Goal: Task Accomplishment & Management: Use online tool/utility

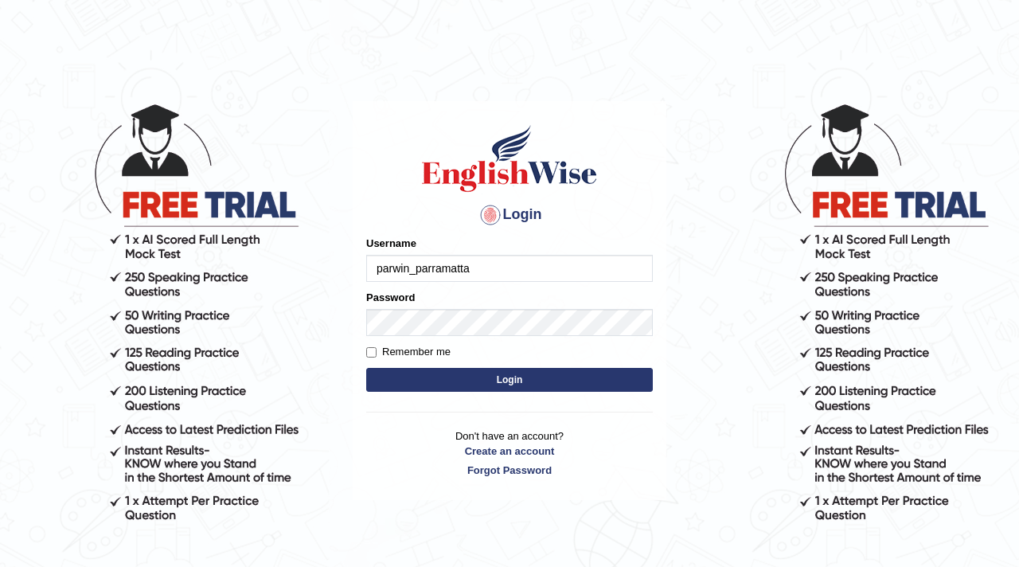
type input "parwin_parramatta"
click at [513, 366] on form "Please fix the following errors: Username parwin_parramatta Password Remember m…" at bounding box center [509, 316] width 287 height 160
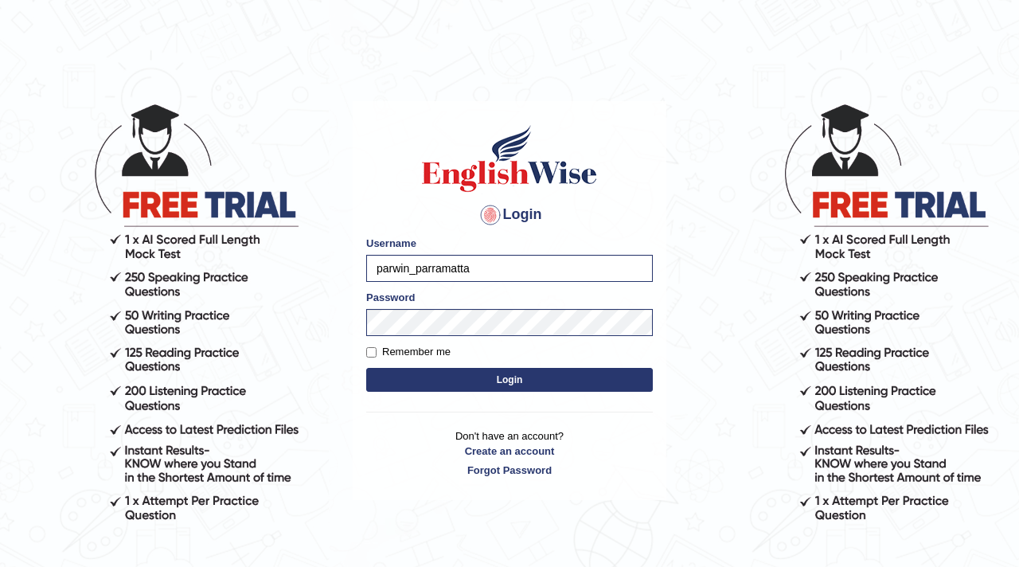
click at [513, 381] on button "Login" at bounding box center [509, 380] width 287 height 24
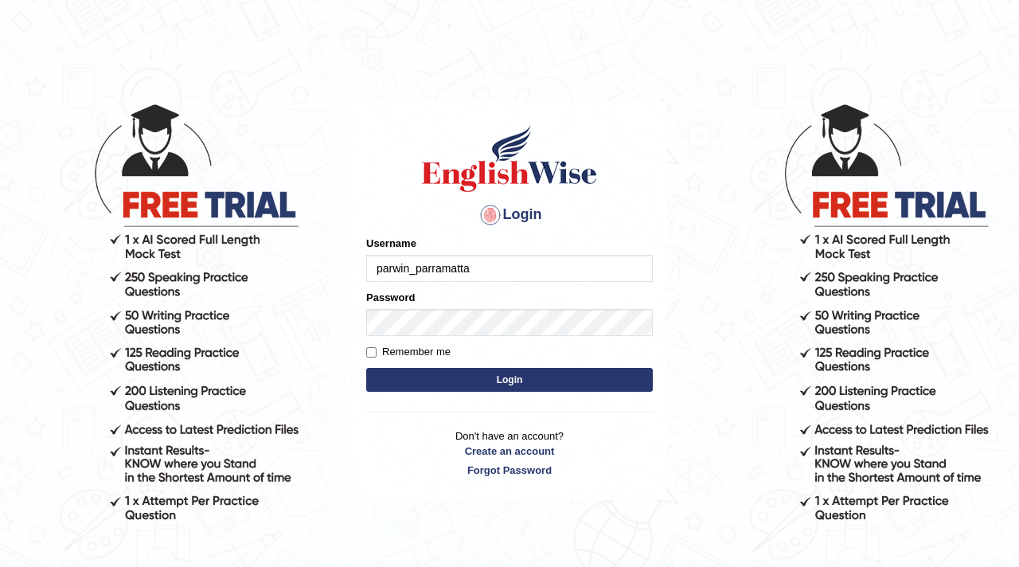
type input "parwin_parramatta"
click at [528, 381] on button "Login" at bounding box center [509, 380] width 287 height 24
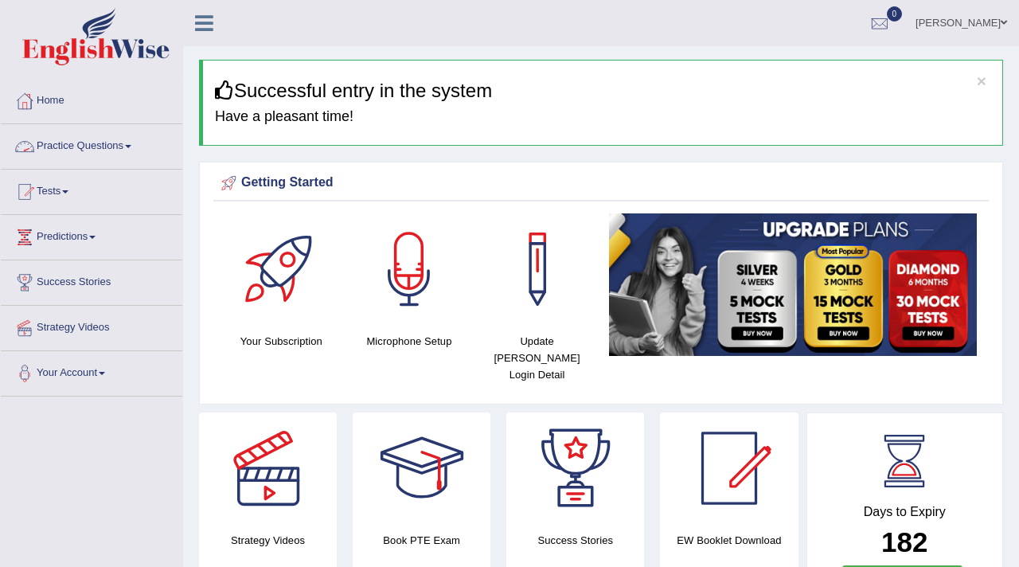
click at [131, 149] on link "Practice Questions" at bounding box center [92, 144] width 182 height 40
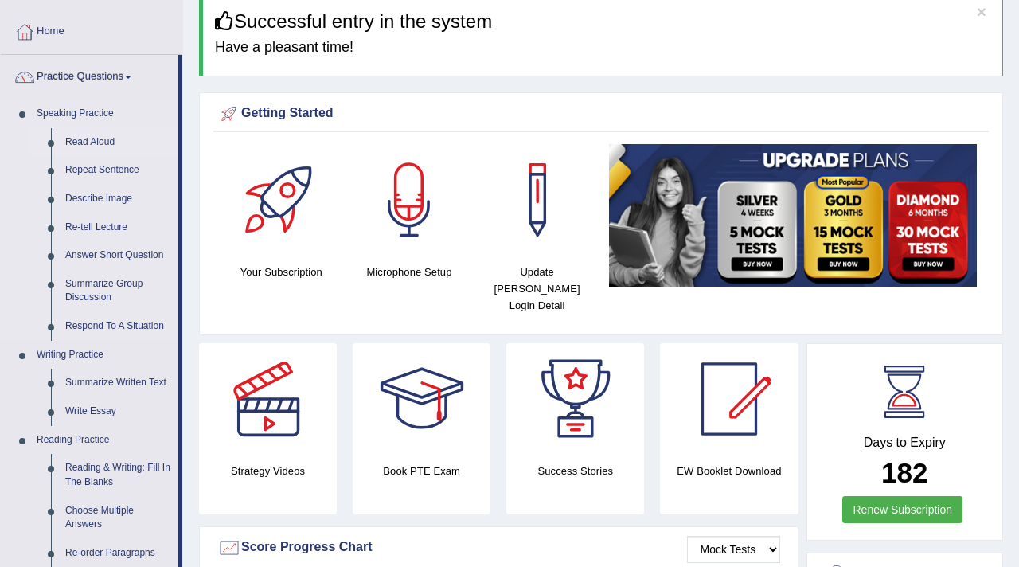
scroll to position [108, 0]
